Goal: Task Accomplishment & Management: Complete application form

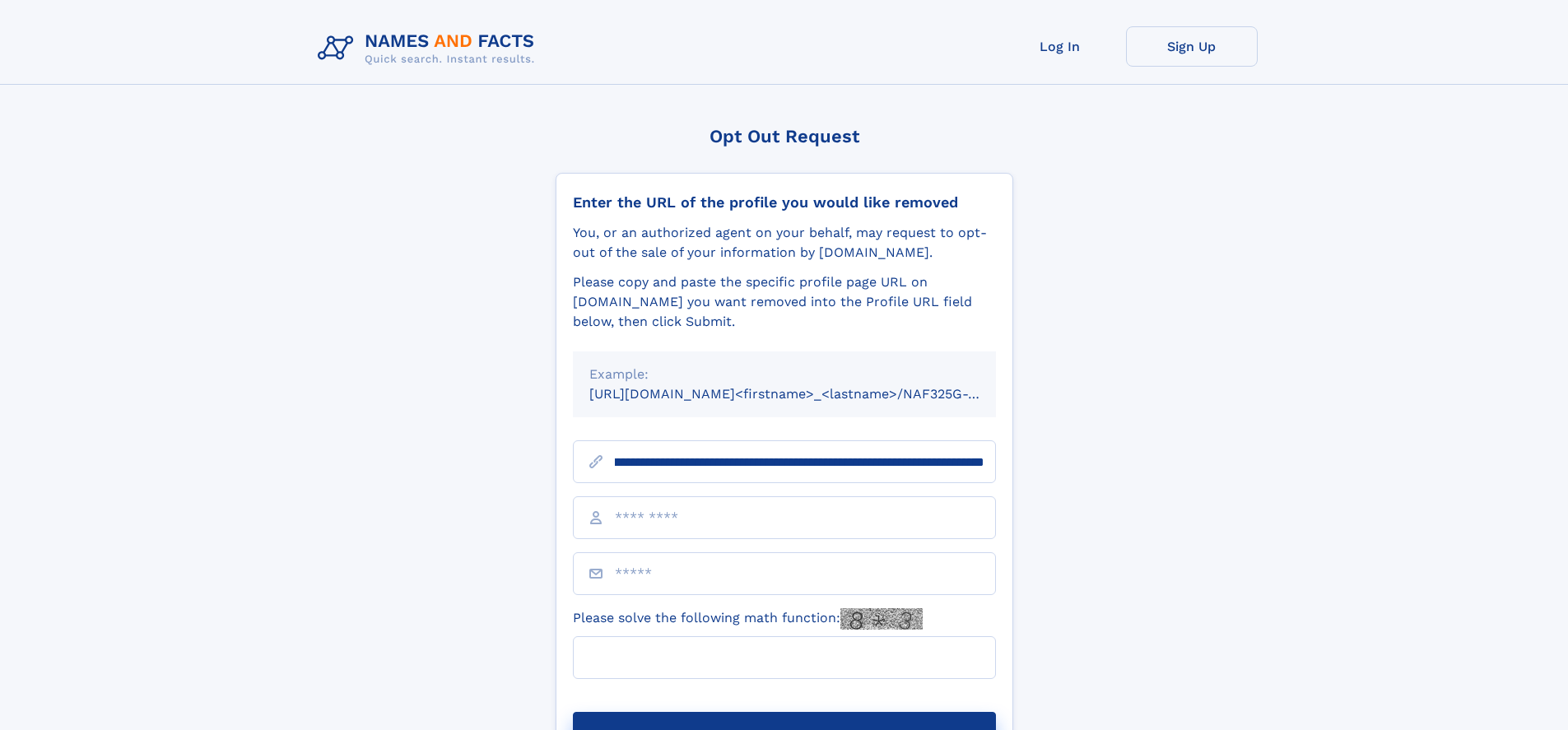
scroll to position [0, 195]
type input "**********"
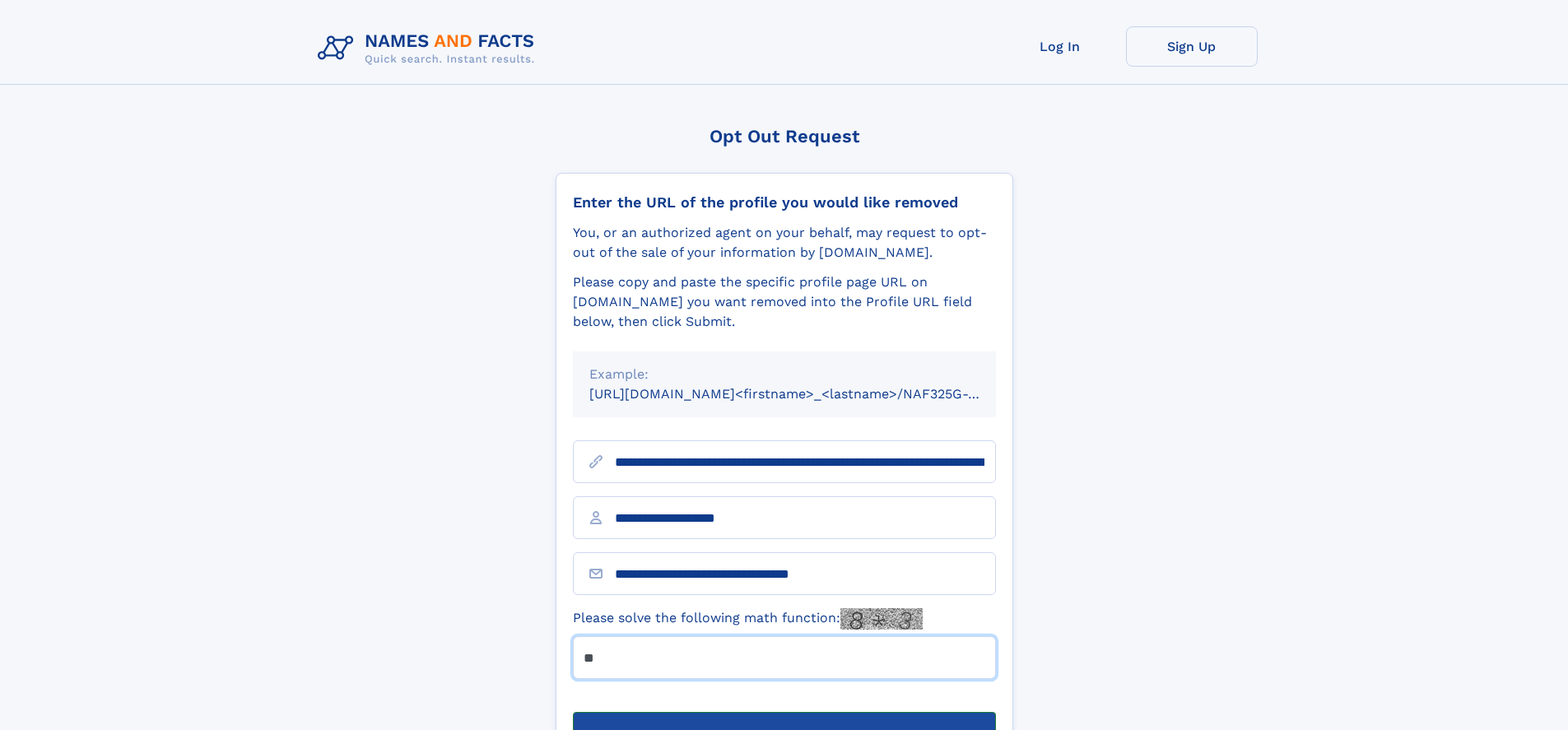
type input "**"
click at [783, 712] on button "Submit Opt Out Request" at bounding box center [783, 738] width 423 height 52
